Goal: Find specific page/section: Find specific page/section

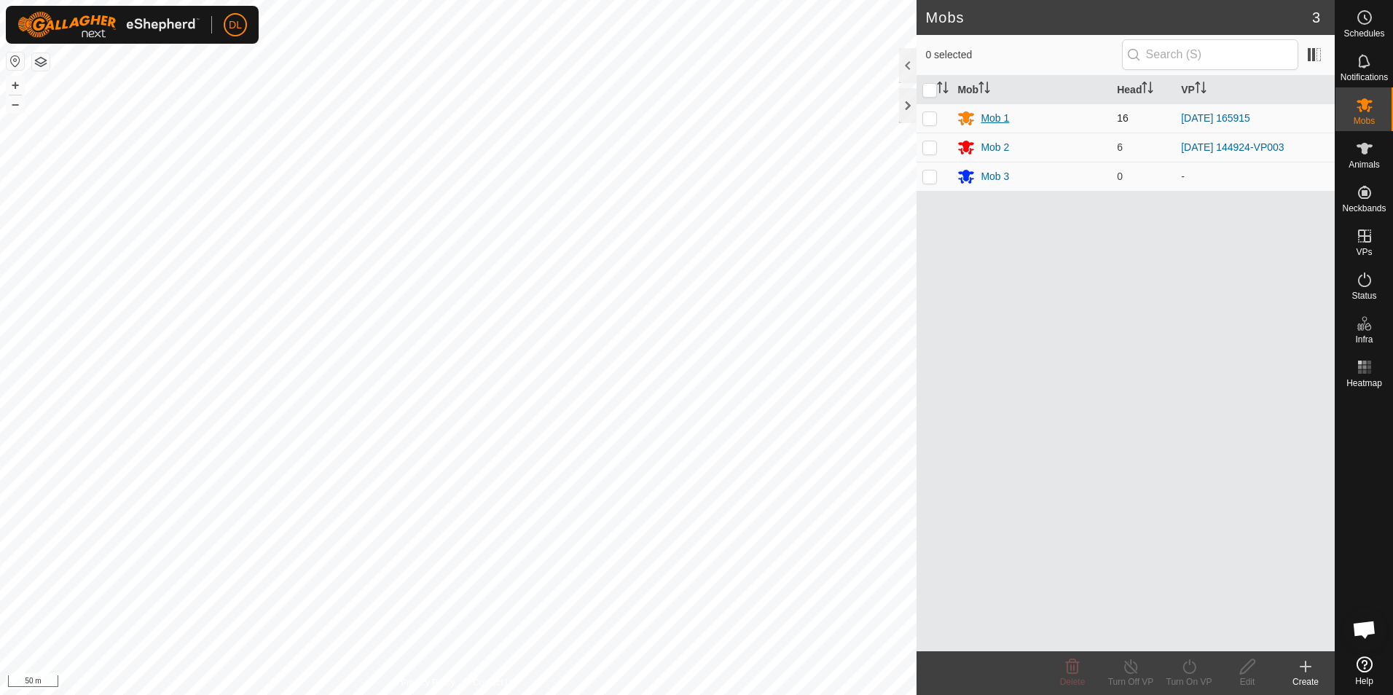
click at [996, 117] on div "Mob 1" at bounding box center [995, 118] width 28 height 15
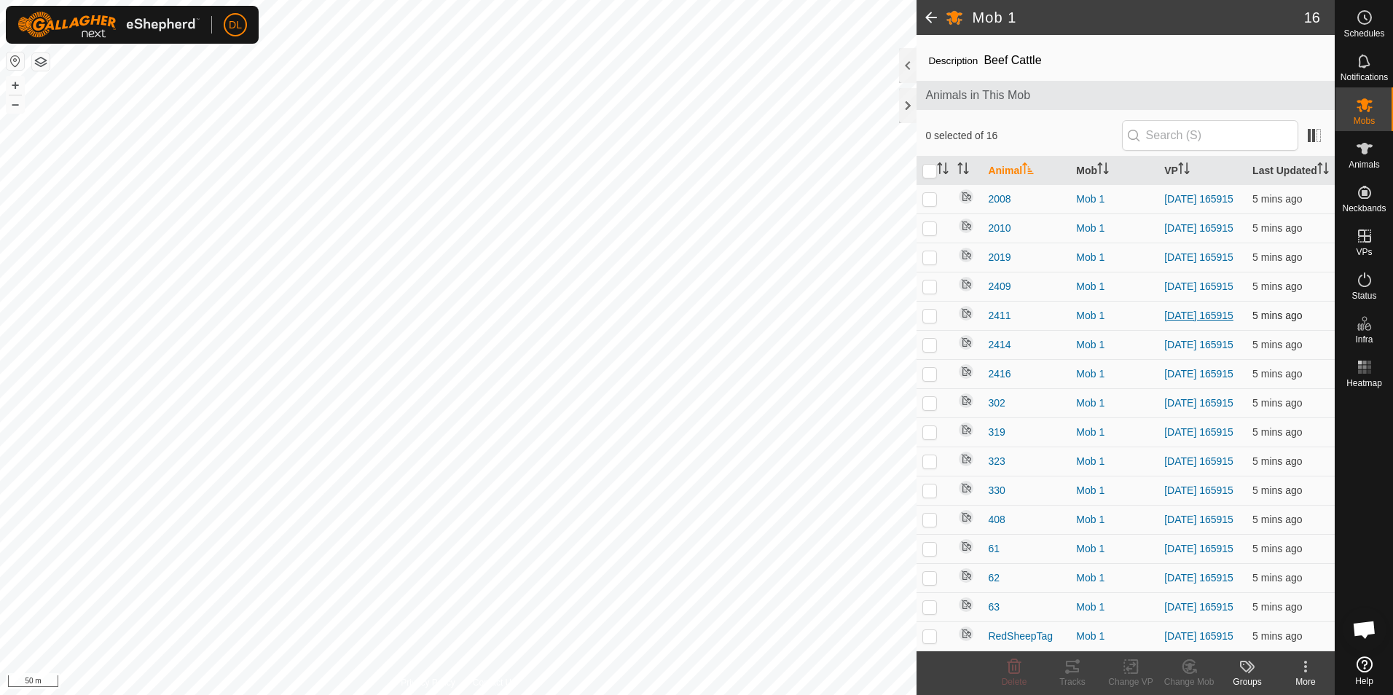
scroll to position [84, 0]
click at [1370, 155] on icon at bounding box center [1364, 148] width 17 height 17
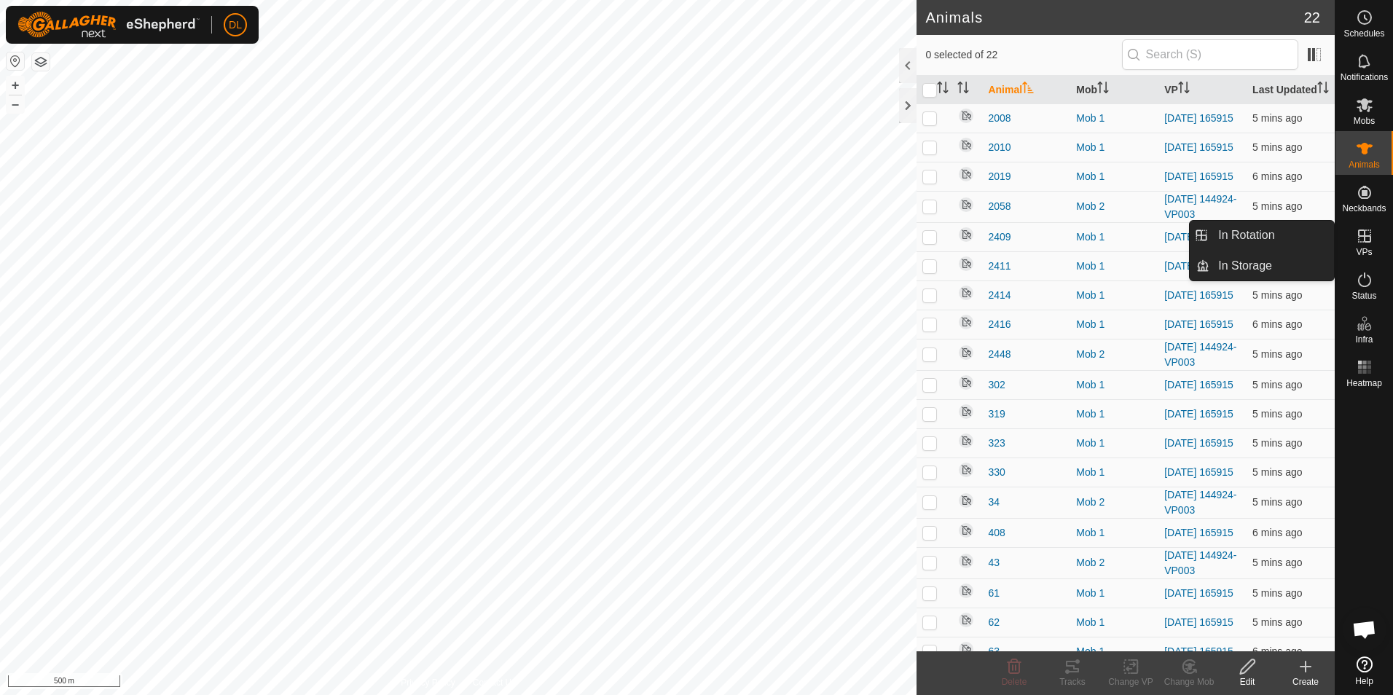
click at [1366, 232] on icon at bounding box center [1364, 235] width 17 height 17
click at [1270, 234] on link "In Rotation" at bounding box center [1272, 235] width 125 height 29
